Goal: Information Seeking & Learning: Learn about a topic

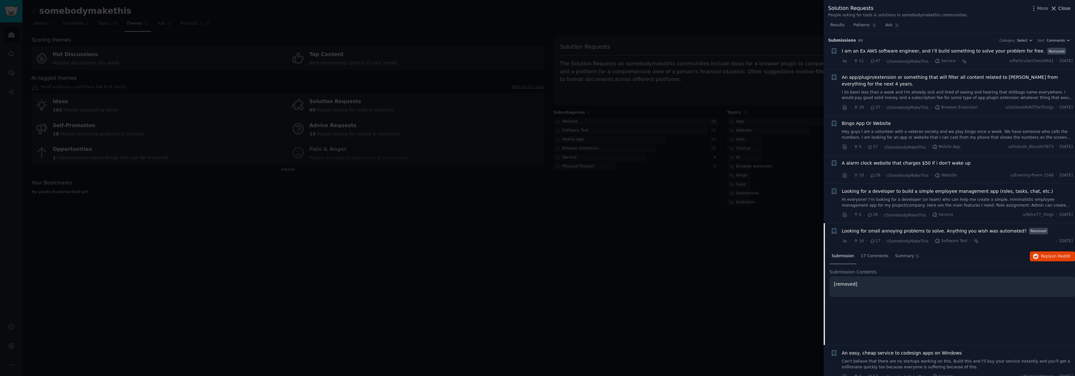
click at [1061, 11] on span "Close" at bounding box center [1064, 8] width 12 height 7
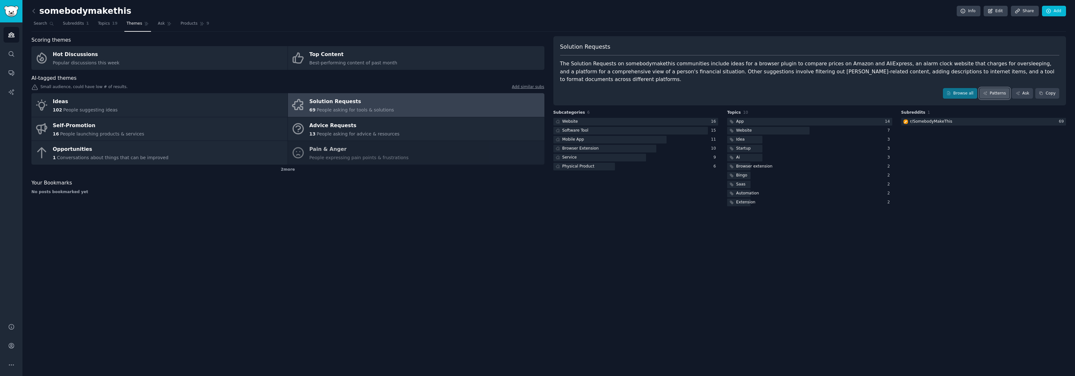
click at [984, 91] on icon at bounding box center [985, 93] width 4 height 4
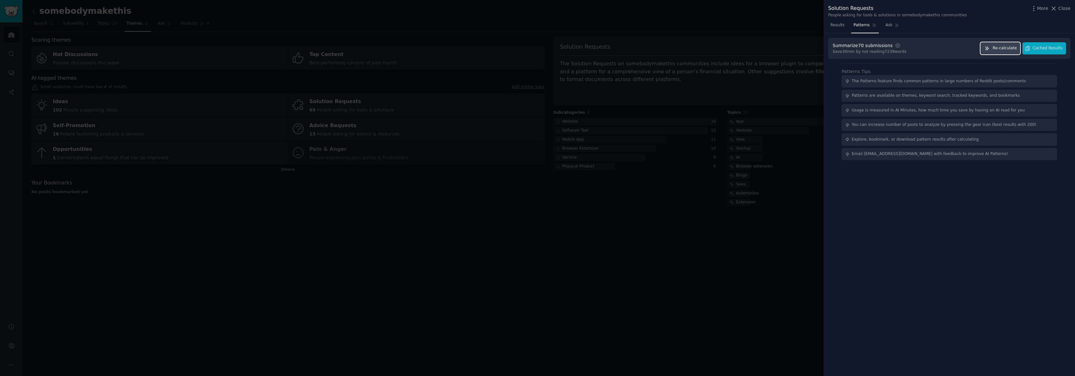
click at [1004, 48] on span "Re-calculate" at bounding box center [1004, 49] width 24 height 6
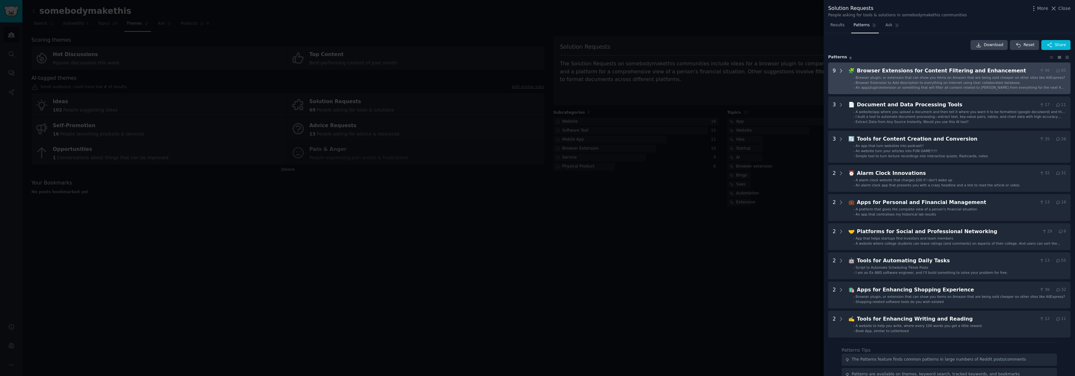
click at [839, 71] on icon at bounding box center [841, 71] width 6 height 6
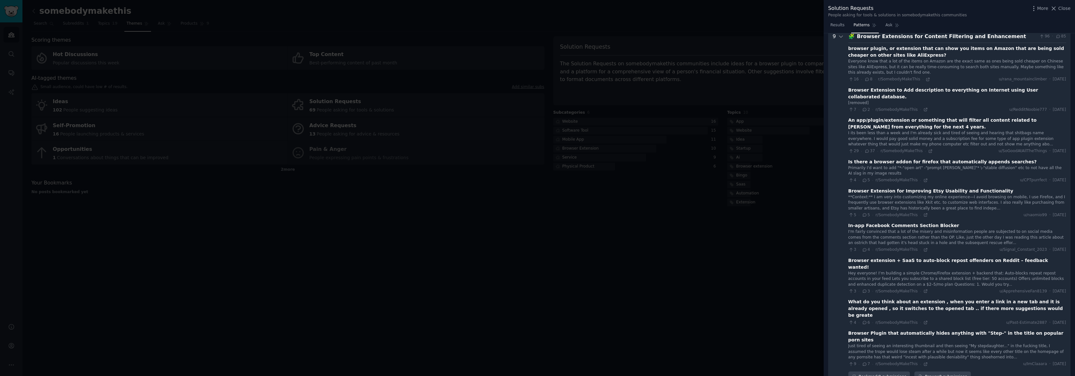
scroll to position [42, 0]
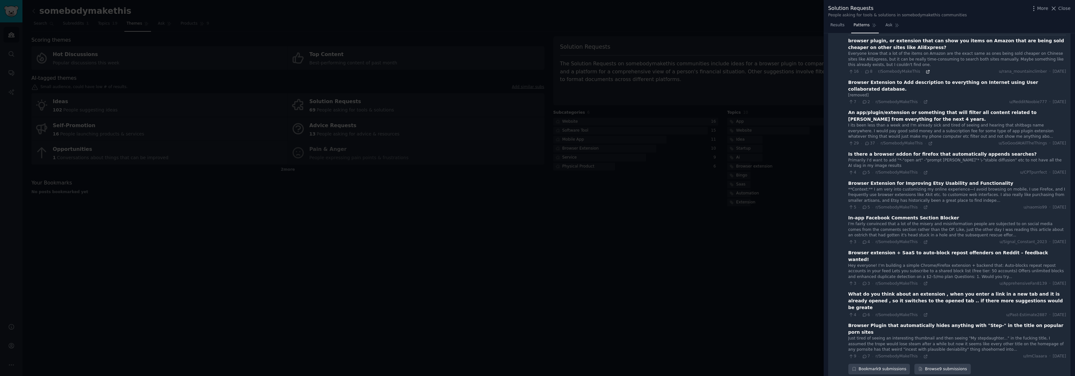
click at [926, 72] on icon at bounding box center [927, 71] width 3 height 3
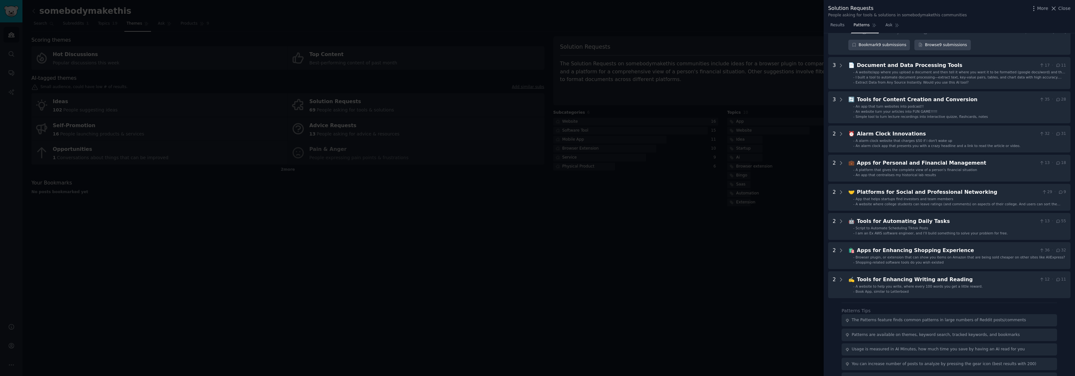
scroll to position [369, 0]
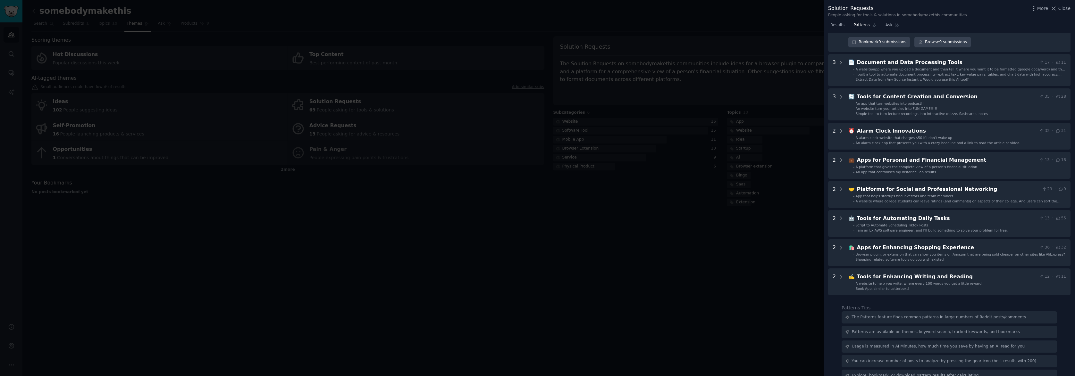
click at [699, 242] on div at bounding box center [537, 188] width 1075 height 376
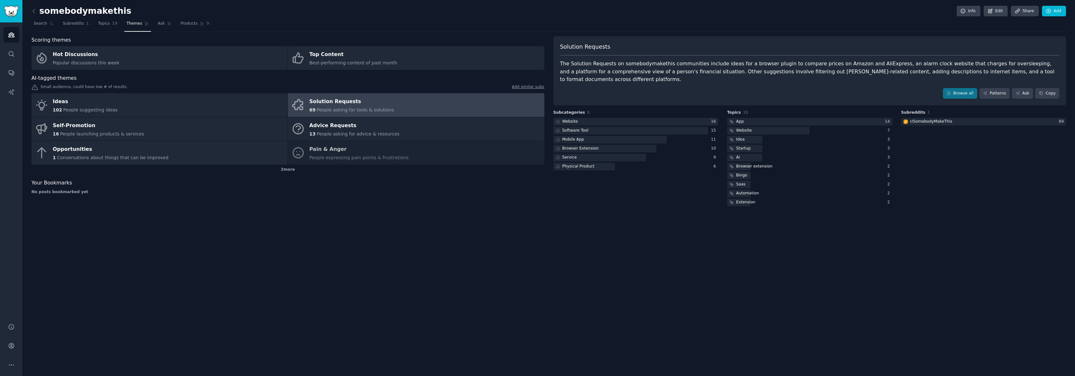
click at [329, 154] on div "Ideas 102 People suggesting ideas Solution Requests 69 People asking for tools …" at bounding box center [287, 128] width 513 height 71
click at [308, 149] on div "Ideas 102 People suggesting ideas Solution Requests 69 People asking for tools …" at bounding box center [287, 128] width 513 height 71
click at [304, 152] on div "Ideas 102 People suggesting ideas Solution Requests 69 People asking for tools …" at bounding box center [287, 128] width 513 height 71
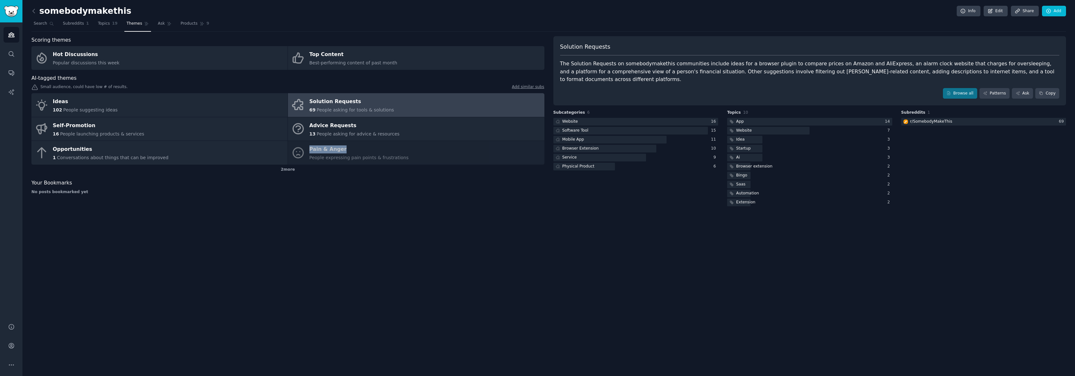
click at [304, 152] on div "Ideas 102 People suggesting ideas Solution Requests 69 People asking for tools …" at bounding box center [287, 128] width 513 height 71
click at [34, 12] on icon at bounding box center [33, 11] width 7 height 7
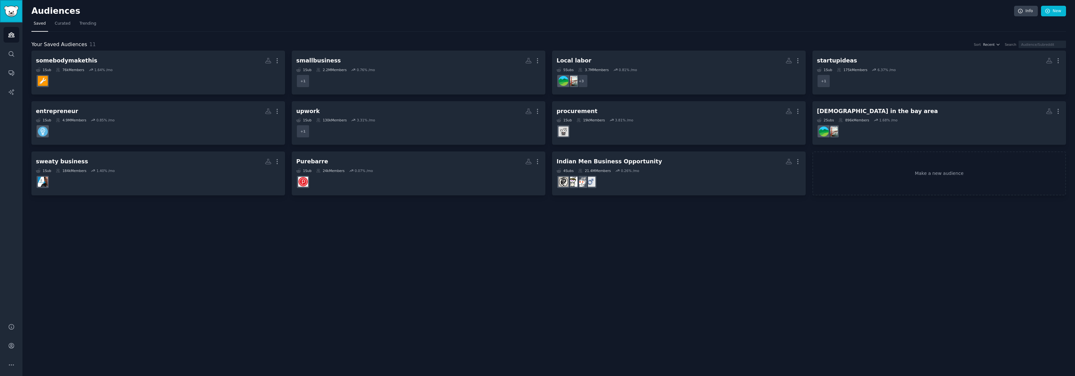
click at [14, 8] on img "Sidebar" at bounding box center [11, 11] width 15 height 11
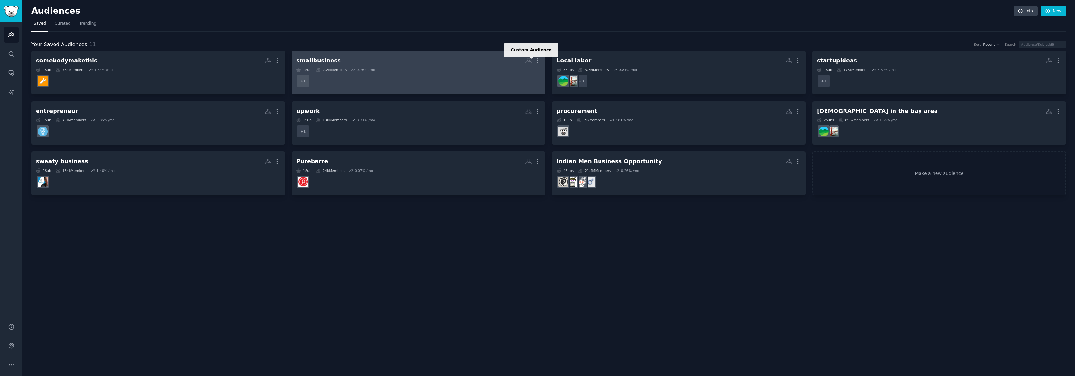
click at [529, 60] on icon at bounding box center [528, 60] width 5 height 5
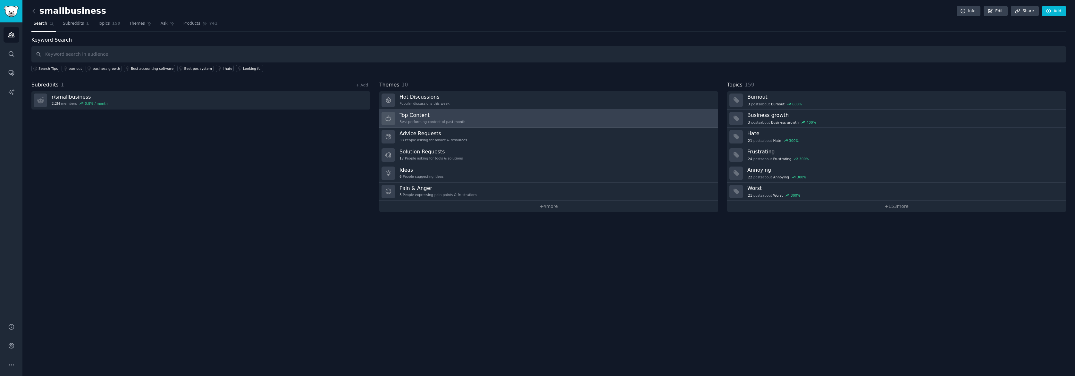
click at [446, 121] on div "Best-performing content of past month" at bounding box center [432, 122] width 66 height 4
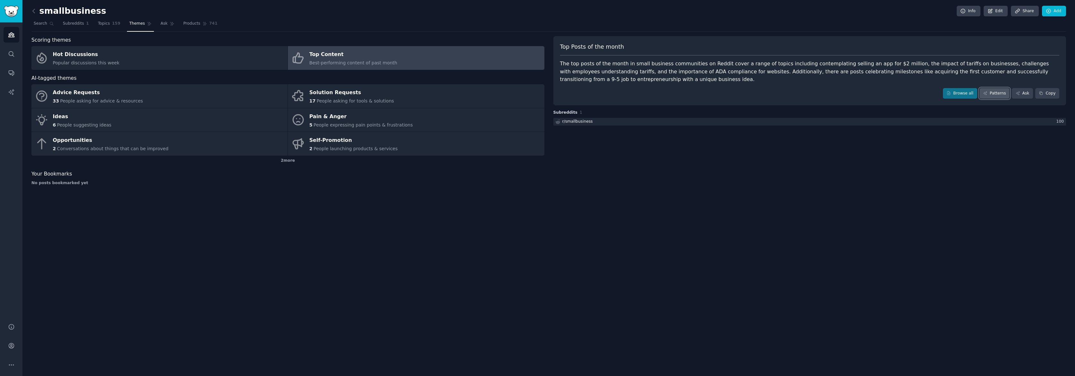
click at [993, 93] on link "Patterns" at bounding box center [994, 93] width 30 height 11
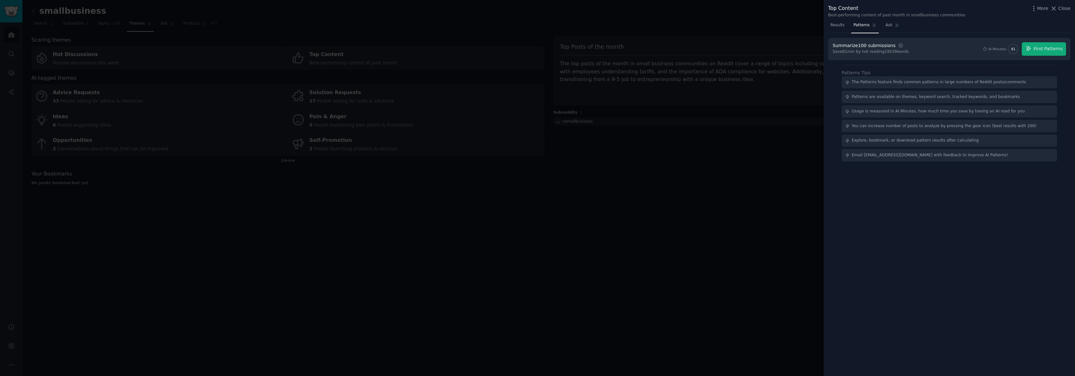
click at [502, 17] on div at bounding box center [537, 188] width 1075 height 376
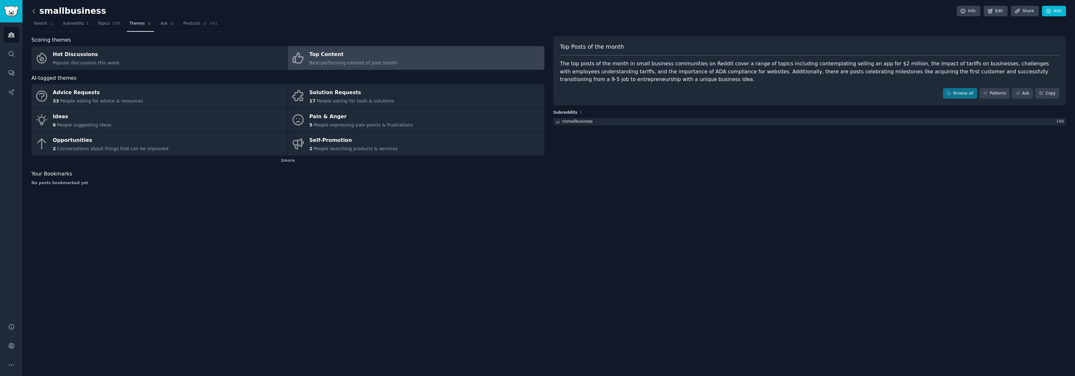
click at [35, 11] on icon at bounding box center [33, 11] width 7 height 7
